Goal: Navigation & Orientation: Go to known website

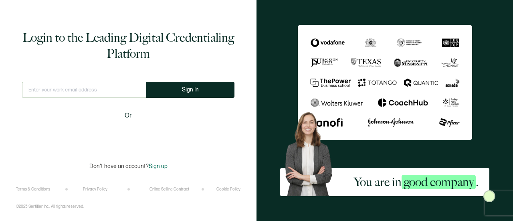
drag, startPoint x: 0, startPoint y: 0, endPoint x: 233, endPoint y: 53, distance: 239.2
click at [233, 53] on h1 "Login to the Leading Digital Credentialing Platform" at bounding box center [128, 46] width 212 height 32
click at [87, 91] on input "text" at bounding box center [84, 90] width 124 height 16
type input "[EMAIL_ADDRESS][PERSON_NAME][DOMAIN_NAME]"
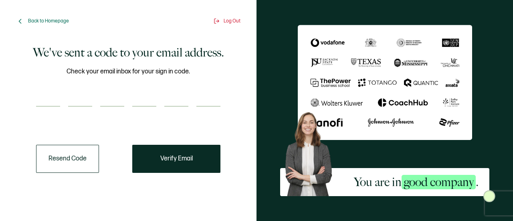
click at [55, 107] on div "Check your email inbox for your sign in code." at bounding box center [128, 92] width 184 height 50
click at [47, 103] on input "number" at bounding box center [48, 99] width 24 height 16
paste input "7"
type input "7"
type input "1"
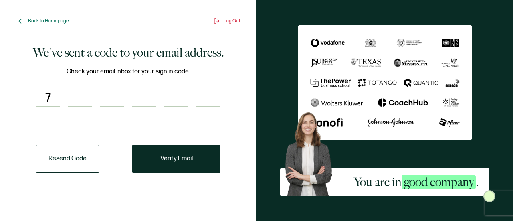
type input "9"
type input "0"
type input "3"
type input "4"
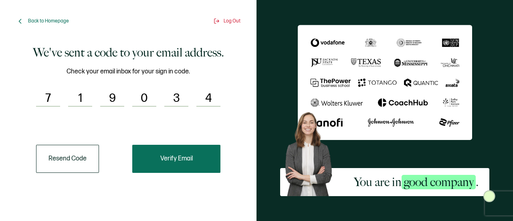
click at [174, 163] on button "Verify Email" at bounding box center [176, 159] width 88 height 28
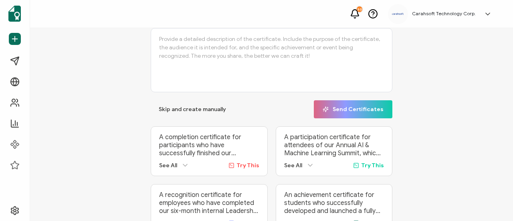
scroll to position [84, 0]
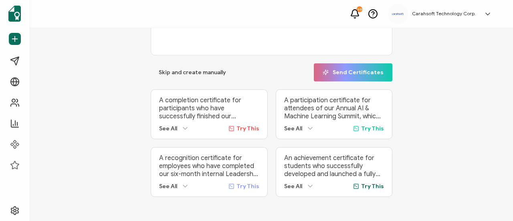
click at [360, 13] on icon at bounding box center [355, 14] width 10 height 10
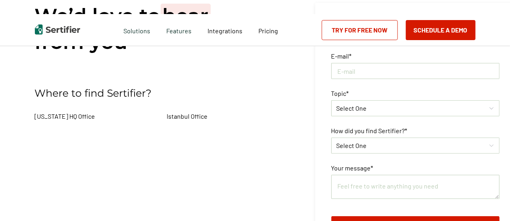
scroll to position [40, 0]
